Goal: Find specific page/section: Find specific page/section

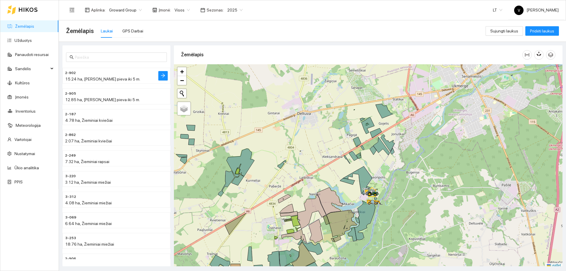
scroll to position [2, 0]
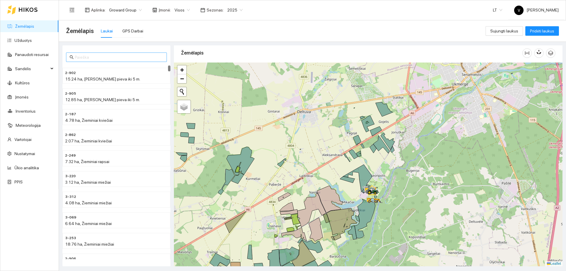
click at [88, 58] on input "text" at bounding box center [119, 57] width 88 height 6
paste input "3-072"
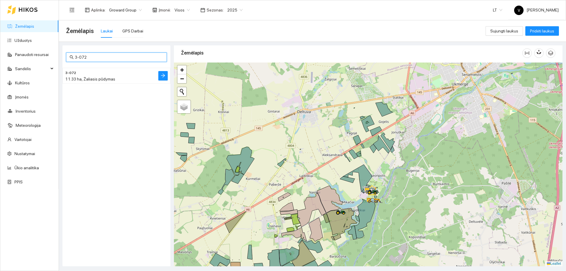
click at [110, 79] on span "11.33 ha, Žaliasis pūdymas" at bounding box center [90, 79] width 50 height 5
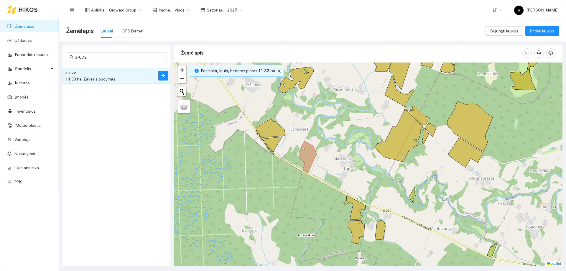
drag, startPoint x: 310, startPoint y: 153, endPoint x: 290, endPoint y: 157, distance: 21.4
click at [290, 157] on div at bounding box center [368, 164] width 388 height 204
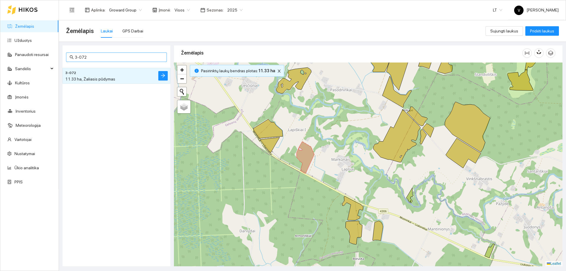
click at [91, 58] on input "3-072" at bounding box center [119, 57] width 88 height 6
type input "3"
click at [81, 73] on h4 "1-242" at bounding box center [104, 72] width 79 height 6
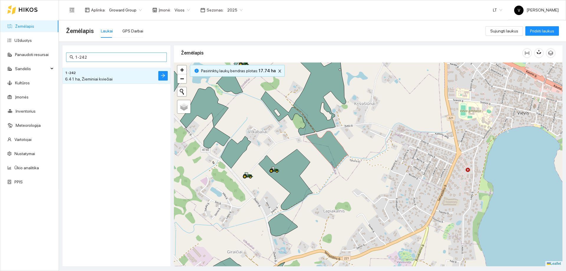
click at [134, 53] on span "1-242" at bounding box center [116, 56] width 101 height 9
click at [133, 55] on input "1-242" at bounding box center [119, 57] width 88 height 6
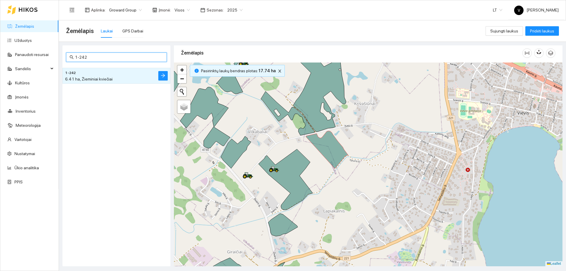
click at [133, 55] on input "1-242" at bounding box center [119, 57] width 88 height 6
paste input "857"
click at [110, 71] on h4 "1-857" at bounding box center [104, 72] width 79 height 6
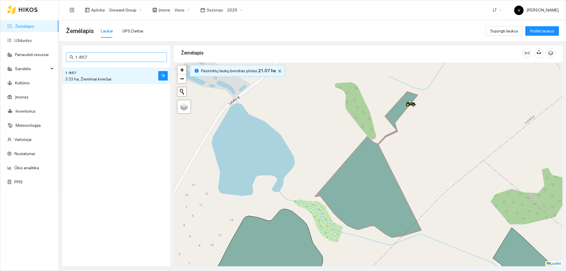
click at [103, 57] on input "1-857" at bounding box center [119, 57] width 88 height 6
paste input "20"
type input "1-207"
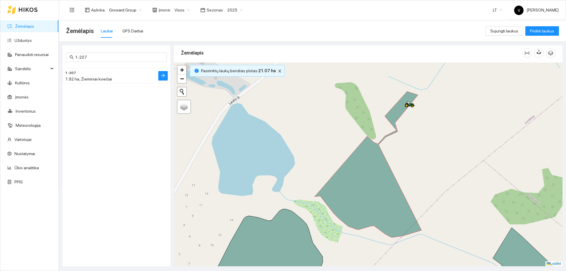
click at [72, 74] on span "1-207" at bounding box center [70, 73] width 11 height 6
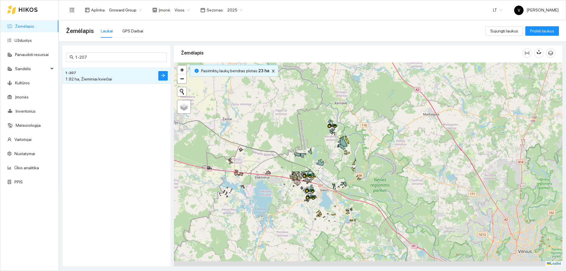
drag, startPoint x: 308, startPoint y: 230, endPoint x: 314, endPoint y: 128, distance: 101.5
click at [314, 128] on div at bounding box center [368, 164] width 388 height 204
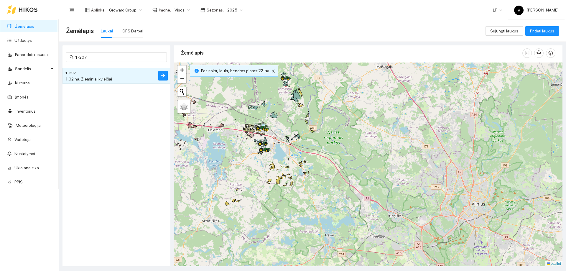
drag, startPoint x: 272, startPoint y: 136, endPoint x: 274, endPoint y: 140, distance: 4.0
click at [274, 140] on div at bounding box center [368, 164] width 388 height 204
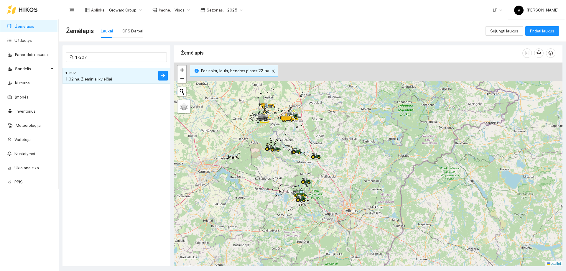
drag, startPoint x: 275, startPoint y: 139, endPoint x: 295, endPoint y: 185, distance: 50.5
click at [295, 185] on div at bounding box center [368, 164] width 388 height 204
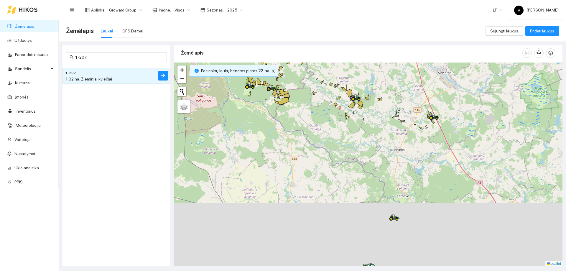
drag, startPoint x: 338, startPoint y: 153, endPoint x: 337, endPoint y: 39, distance: 114.3
click at [337, 39] on main "Žemėlapis Laukai GPS Darbai Sujungti laukus Pridėti laukus 1-207 1-207 1.92 ha,…" at bounding box center [312, 145] width 507 height 250
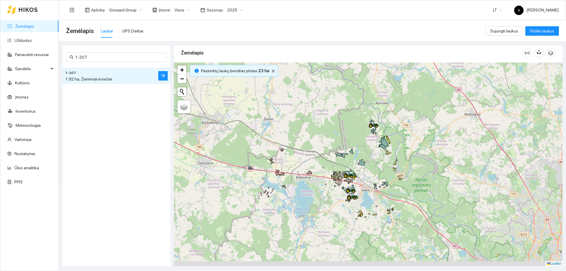
drag, startPoint x: 356, startPoint y: 123, endPoint x: 343, endPoint y: 66, distance: 58.4
click at [343, 66] on div at bounding box center [368, 164] width 388 height 204
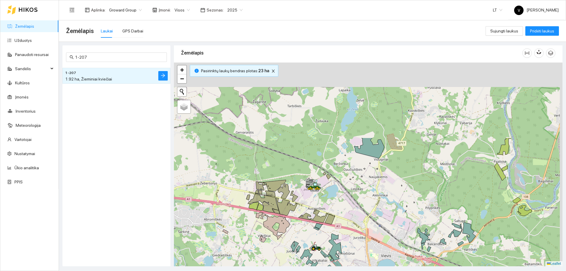
drag, startPoint x: 374, startPoint y: 113, endPoint x: 364, endPoint y: 205, distance: 93.1
click at [364, 205] on div at bounding box center [368, 164] width 388 height 204
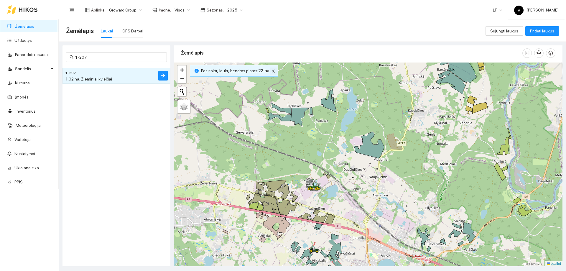
click at [272, 70] on icon "close" at bounding box center [273, 71] width 4 height 4
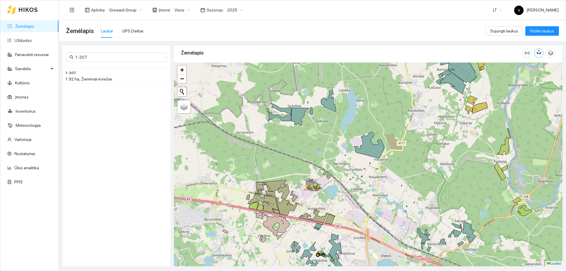
click at [537, 53] on icon "button" at bounding box center [537, 53] width 2 height 2
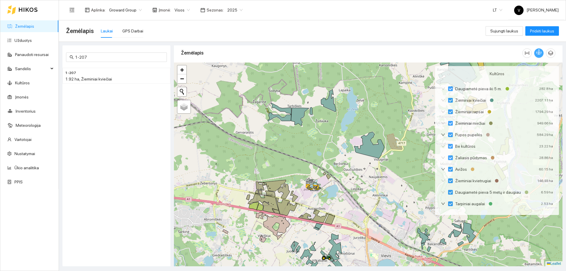
click at [186, 8] on span "Visos" at bounding box center [181, 10] width 15 height 9
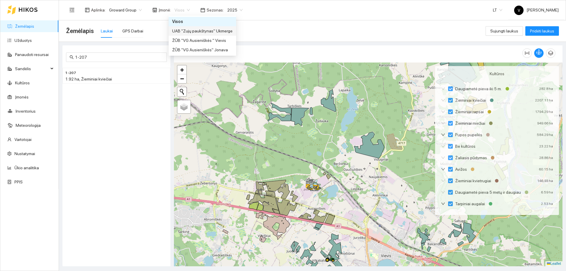
click at [197, 32] on div "UAB "Zujų paukštynas" Ukmerge" at bounding box center [202, 31] width 60 height 6
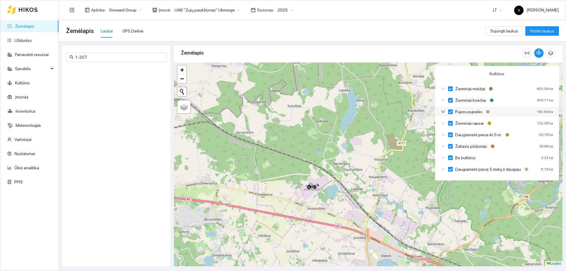
click at [451, 112] on input "Pupos pupelės" at bounding box center [450, 111] width 5 height 5
checkbox input "true"
checkbox input "false"
click at [451, 134] on input "Daugiametė pieva iki 5 m." at bounding box center [450, 134] width 5 height 5
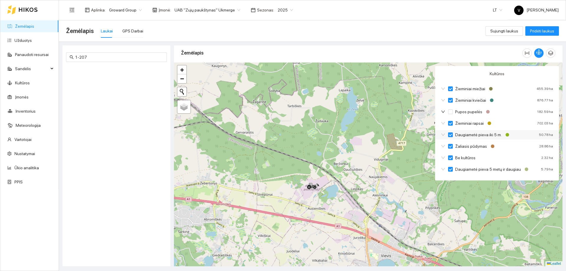
checkbox input "false"
click at [451, 145] on input "Žaliasis pūdymas" at bounding box center [450, 146] width 5 height 5
checkbox input "false"
click at [449, 157] on input "Be kultūros" at bounding box center [450, 157] width 5 height 5
checkbox input "false"
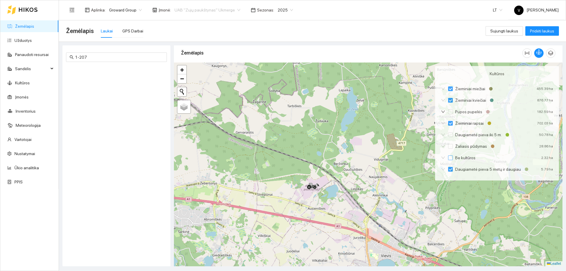
click at [233, 11] on span "UAB "Zujų paukštynas" Ukmerge" at bounding box center [207, 10] width 66 height 9
click at [224, 21] on div "Visos" at bounding box center [204, 21] width 64 height 6
checkbox input "false"
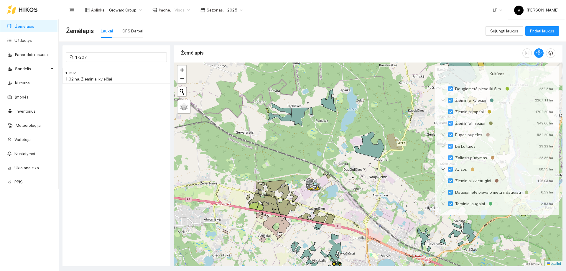
click at [182, 9] on span "Visos" at bounding box center [181, 10] width 15 height 9
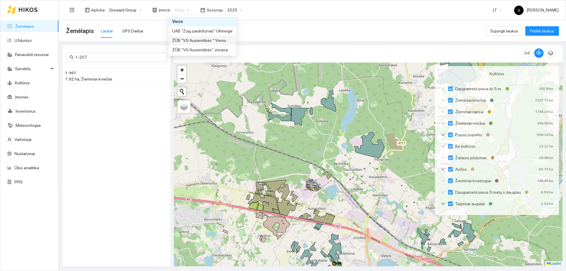
click at [193, 40] on div "ŽŪB "VG Ausieniškės " Vievis" at bounding box center [202, 40] width 60 height 6
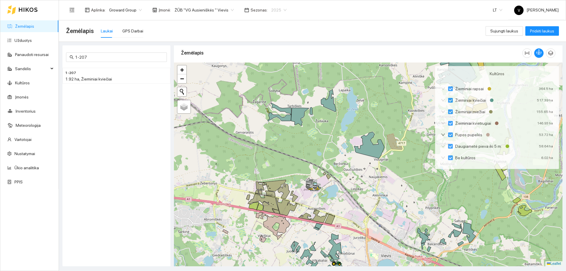
click at [276, 9] on span "2025" at bounding box center [278, 10] width 15 height 9
click at [229, 9] on div "ŽŪB "VG Ausieniškės " Vievis" at bounding box center [204, 9] width 66 height 9
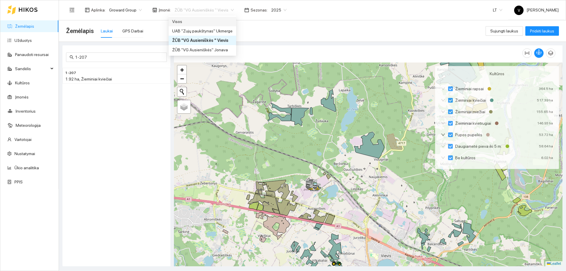
click at [222, 24] on div "Visos" at bounding box center [202, 21] width 60 height 6
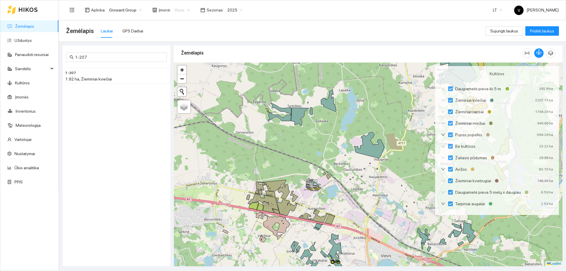
click at [183, 8] on span "Visos" at bounding box center [181, 10] width 15 height 9
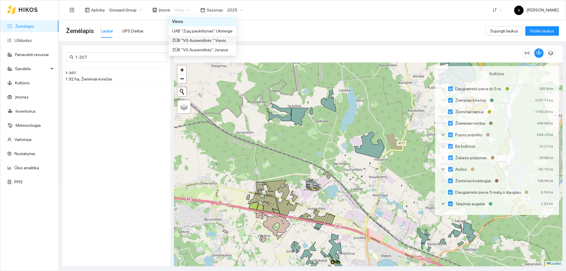
click at [194, 39] on div "ŽŪB "VG Ausieniškės " Vievis" at bounding box center [202, 40] width 60 height 6
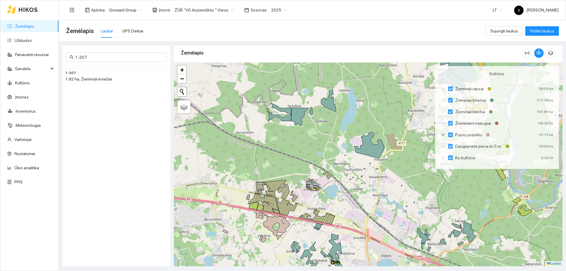
click at [226, 7] on span "ŽŪB "VG Ausieniškės " Vievis" at bounding box center [203, 10] width 59 height 9
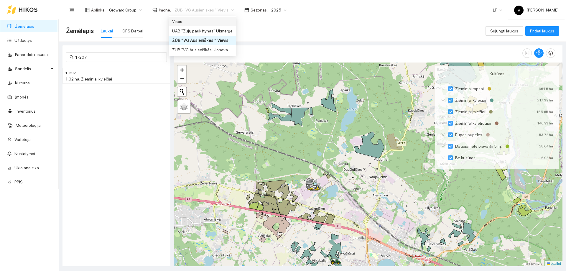
click at [206, 19] on div "Visos" at bounding box center [202, 21] width 60 height 6
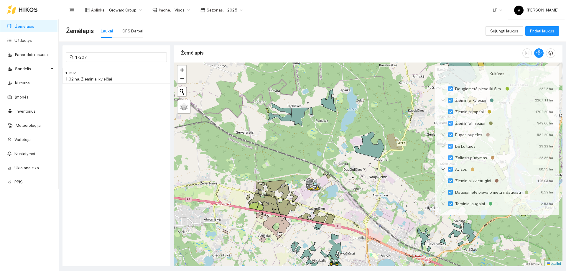
click at [237, 9] on span "2025" at bounding box center [234, 10] width 15 height 9
click at [228, 78] on div "2026" at bounding box center [230, 78] width 15 height 6
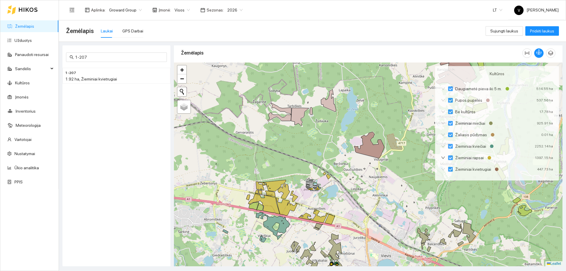
click at [186, 9] on span "Visos" at bounding box center [181, 10] width 15 height 9
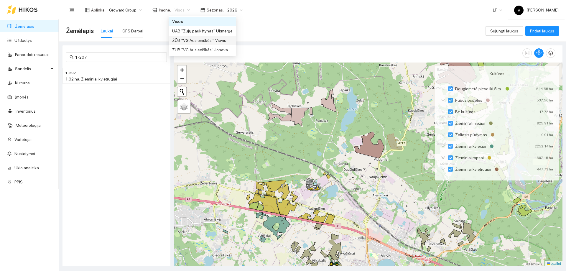
click at [189, 40] on div "ŽŪB "VG Ausieniškės " Vievis" at bounding box center [202, 40] width 60 height 6
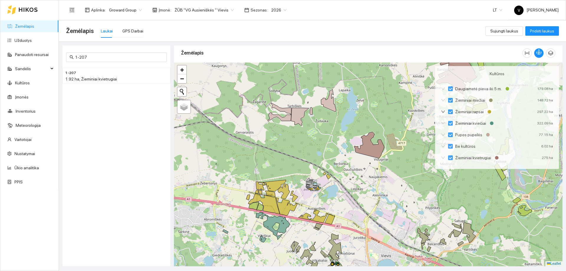
click at [224, 9] on span "ŽŪB "VG Ausieniškės " Vievis" at bounding box center [203, 10] width 59 height 9
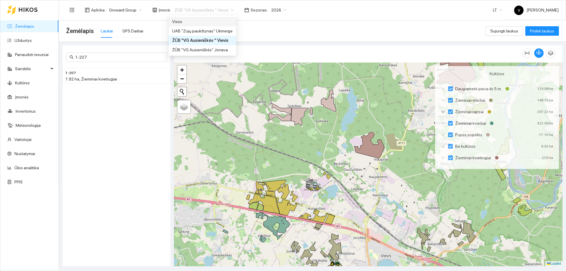
click at [214, 25] on div "Visos" at bounding box center [202, 21] width 67 height 9
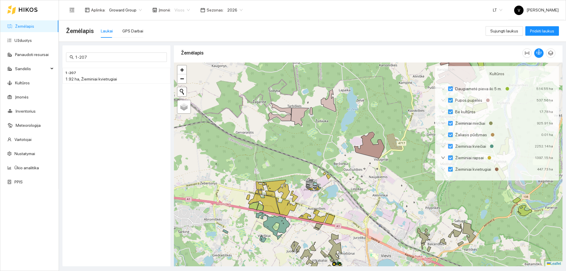
click at [179, 12] on span "Visos" at bounding box center [181, 10] width 15 height 9
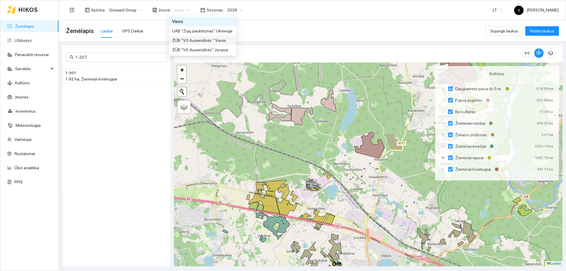
click at [194, 36] on div "ŽŪB "VG Ausieniškės " Vievis" at bounding box center [202, 40] width 67 height 9
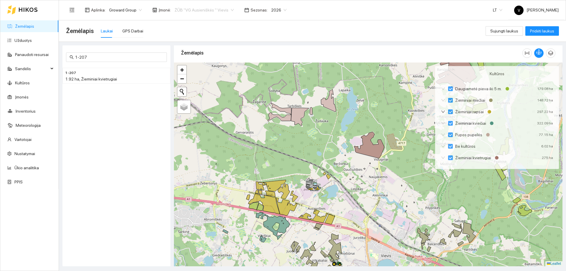
click at [228, 11] on span "ŽŪB "VG Ausieniškės " Vievis" at bounding box center [203, 10] width 59 height 9
click at [214, 24] on div "Visos" at bounding box center [202, 21] width 60 height 6
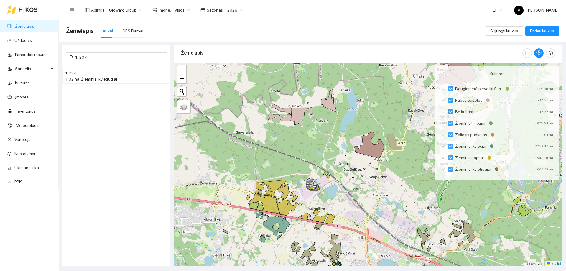
click at [186, 11] on span "Visos" at bounding box center [181, 10] width 15 height 9
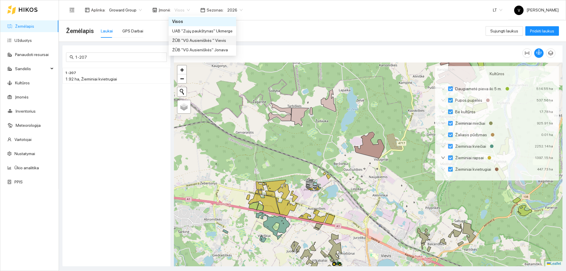
click at [192, 39] on div "ŽŪB "VG Ausieniškės " Vievis" at bounding box center [202, 40] width 60 height 6
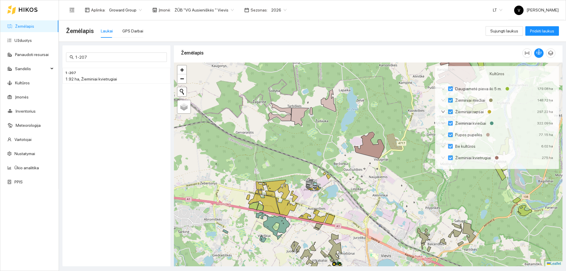
click at [226, 9] on span "ŽŪB "VG Ausieniškės " Vievis" at bounding box center [203, 10] width 59 height 9
click at [199, 38] on div "ŽŪB "VG Ausieniškės " Vievis" at bounding box center [202, 40] width 60 height 6
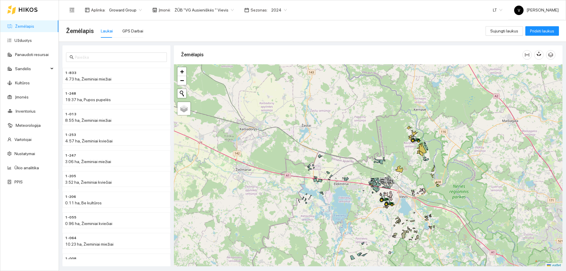
scroll to position [2, 0]
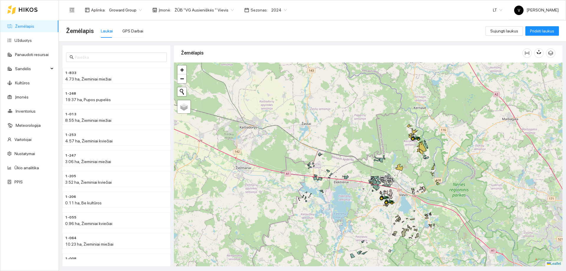
drag, startPoint x: 398, startPoint y: 108, endPoint x: 398, endPoint y: 168, distance: 60.4
click at [398, 168] on div at bounding box center [368, 164] width 388 height 204
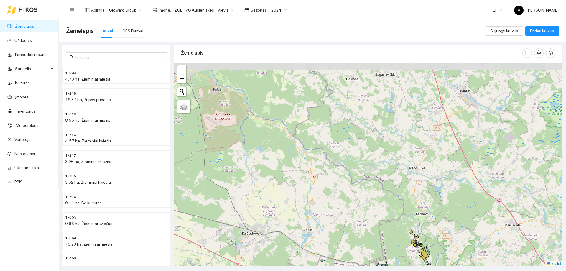
drag, startPoint x: 359, startPoint y: 154, endPoint x: 361, endPoint y: 219, distance: 64.9
click at [361, 219] on div at bounding box center [368, 164] width 388 height 204
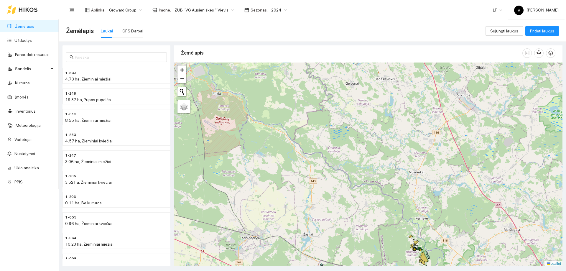
drag, startPoint x: 333, startPoint y: 133, endPoint x: 355, endPoint y: 259, distance: 127.0
click at [355, 259] on div at bounding box center [368, 164] width 388 height 204
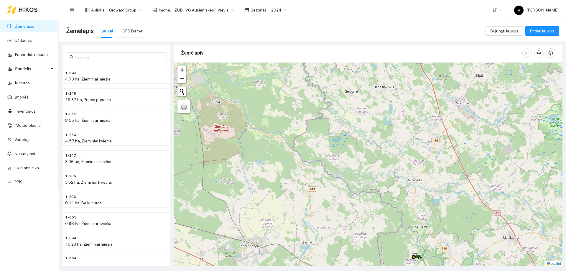
drag, startPoint x: 384, startPoint y: 149, endPoint x: 364, endPoint y: 86, distance: 66.0
click at [364, 86] on div at bounding box center [368, 164] width 388 height 204
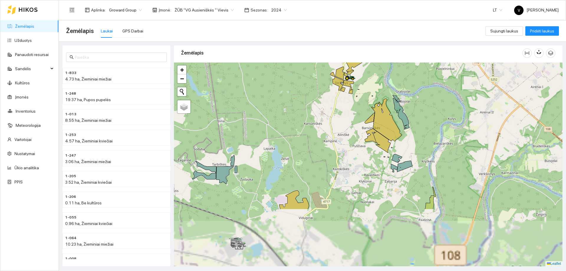
drag, startPoint x: 422, startPoint y: 167, endPoint x: 420, endPoint y: 138, distance: 29.2
click at [420, 138] on div at bounding box center [368, 164] width 388 height 204
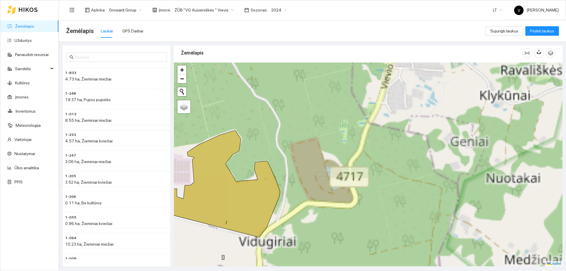
drag, startPoint x: 334, startPoint y: 217, endPoint x: 340, endPoint y: 140, distance: 76.9
click at [338, 113] on div at bounding box center [368, 164] width 388 height 204
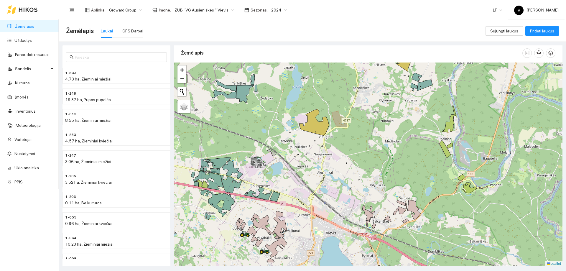
drag, startPoint x: 320, startPoint y: 234, endPoint x: 329, endPoint y: 213, distance: 22.3
click at [329, 213] on div at bounding box center [368, 164] width 388 height 204
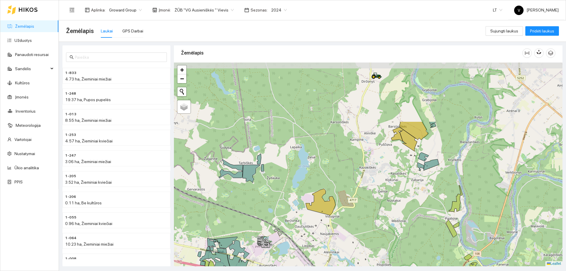
drag, startPoint x: 387, startPoint y: 142, endPoint x: 394, endPoint y: 217, distance: 75.7
click at [394, 217] on div at bounding box center [368, 164] width 388 height 204
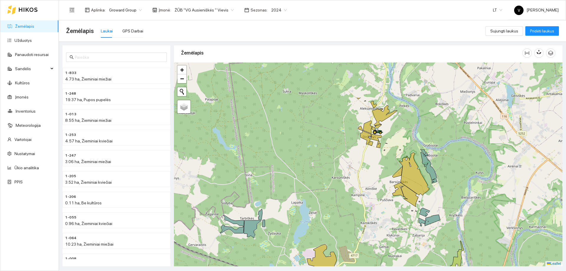
drag, startPoint x: 381, startPoint y: 122, endPoint x: 382, endPoint y: 175, distance: 53.0
click at [382, 175] on div at bounding box center [368, 164] width 388 height 204
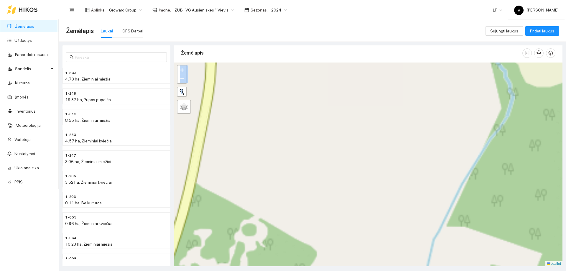
drag, startPoint x: 371, startPoint y: 118, endPoint x: 388, endPoint y: 236, distance: 119.3
click at [388, 236] on div at bounding box center [368, 164] width 388 height 204
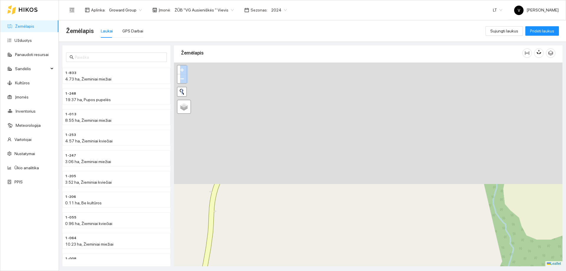
drag, startPoint x: 350, startPoint y: 113, endPoint x: 330, endPoint y: 196, distance: 85.5
click at [350, 267] on main "Žemėlapis Laukai GPS Darbai Sujungti laukus Pridėti laukus 1-833 4.73 ha, Žiemi…" at bounding box center [312, 145] width 507 height 250
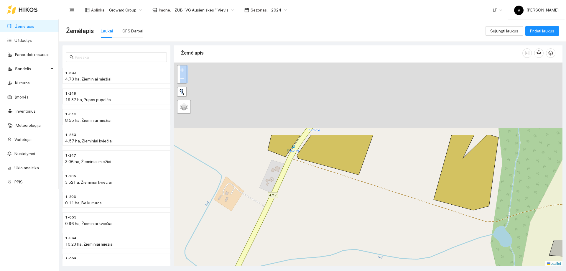
drag, startPoint x: 342, startPoint y: 230, endPoint x: 338, endPoint y: 192, distance: 38.4
click at [342, 235] on div at bounding box center [368, 164] width 388 height 204
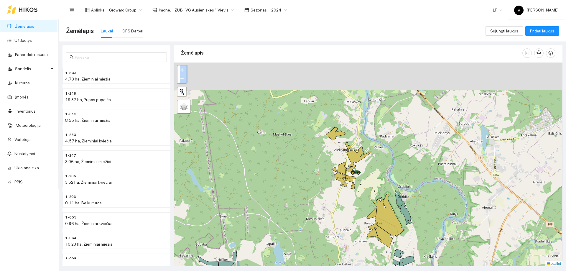
drag, startPoint x: 310, startPoint y: 169, endPoint x: 302, endPoint y: 192, distance: 23.7
click at [302, 192] on div at bounding box center [368, 164] width 388 height 204
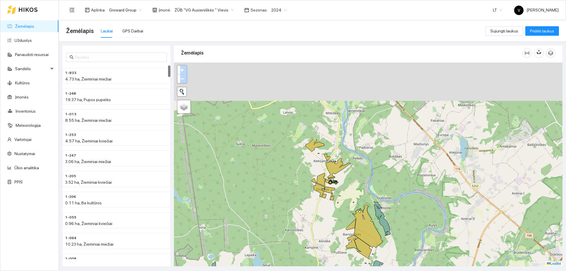
click at [332, 192] on icon at bounding box center [329, 189] width 11 height 7
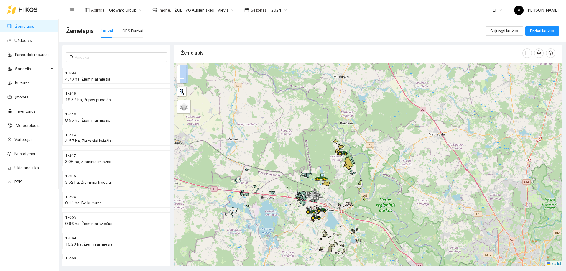
drag, startPoint x: 327, startPoint y: 194, endPoint x: 336, endPoint y: 163, distance: 31.7
click at [336, 163] on div at bounding box center [368, 164] width 388 height 204
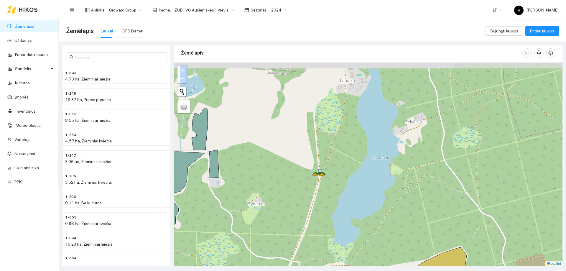
drag, startPoint x: 298, startPoint y: 144, endPoint x: 322, endPoint y: 184, distance: 47.1
click at [322, 184] on div at bounding box center [368, 164] width 388 height 204
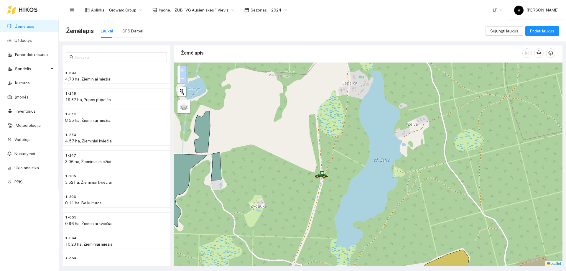
click at [277, 10] on span "2024" at bounding box center [279, 10] width 16 height 9
click at [270, 78] on div "2026" at bounding box center [271, 78] width 15 height 6
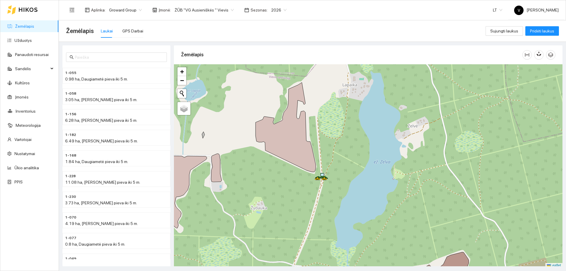
scroll to position [2, 0]
